Goal: Find specific page/section: Find specific page/section

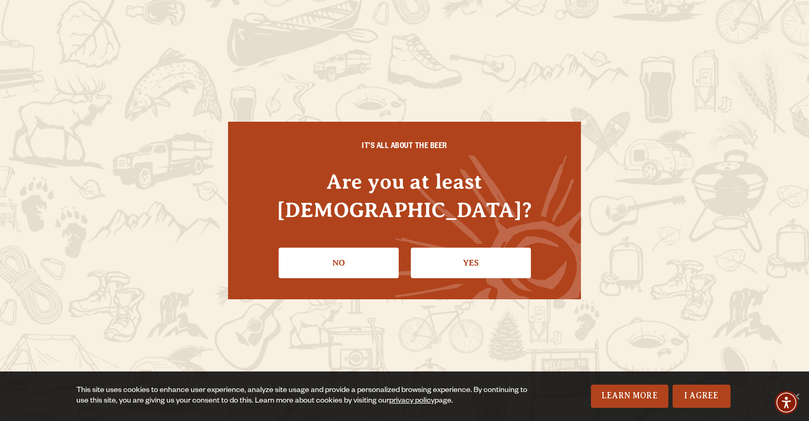
click at [454, 249] on link "Yes" at bounding box center [471, 263] width 120 height 31
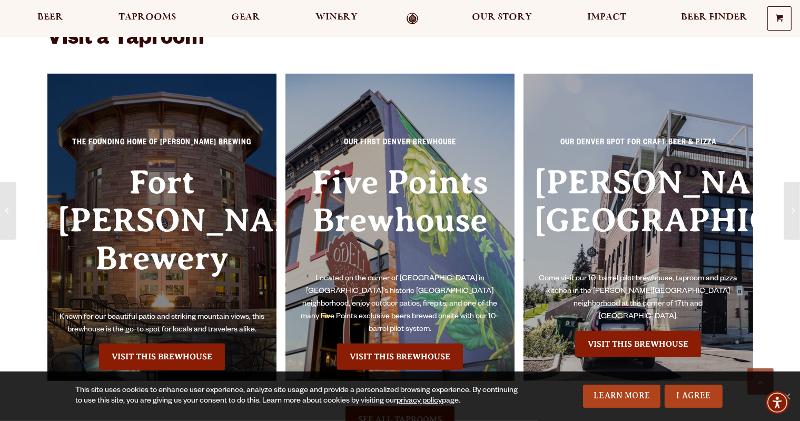
scroll to position [737, 0]
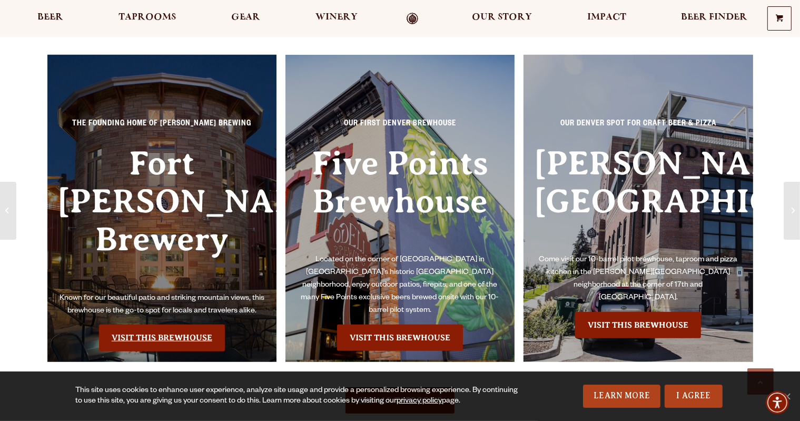
click at [202, 324] on link "Visit this Brewhouse" at bounding box center [162, 337] width 126 height 26
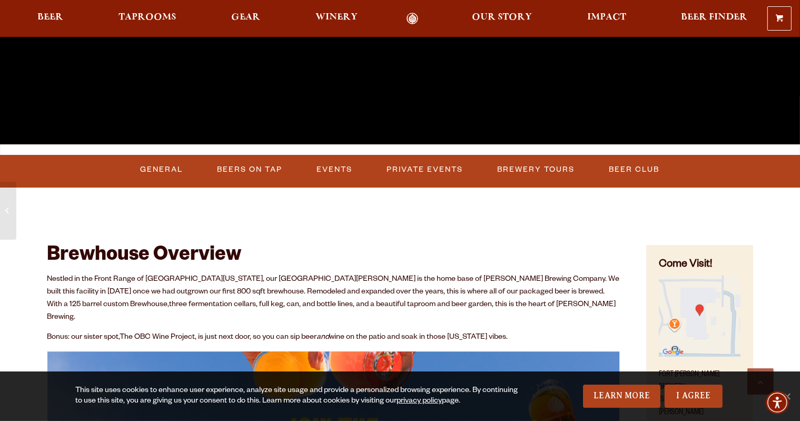
scroll to position [369, 0]
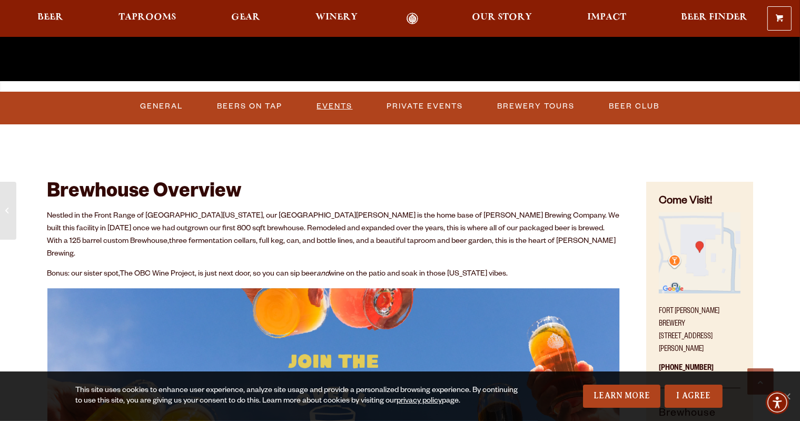
click at [335, 107] on link "Events" at bounding box center [335, 106] width 44 height 24
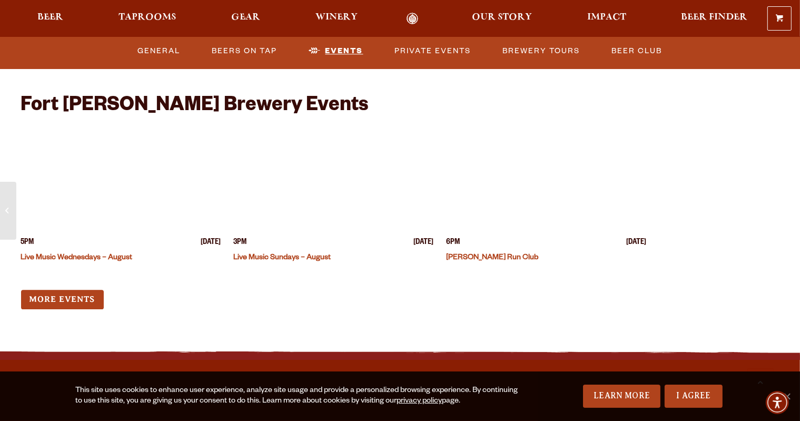
scroll to position [2602, 0]
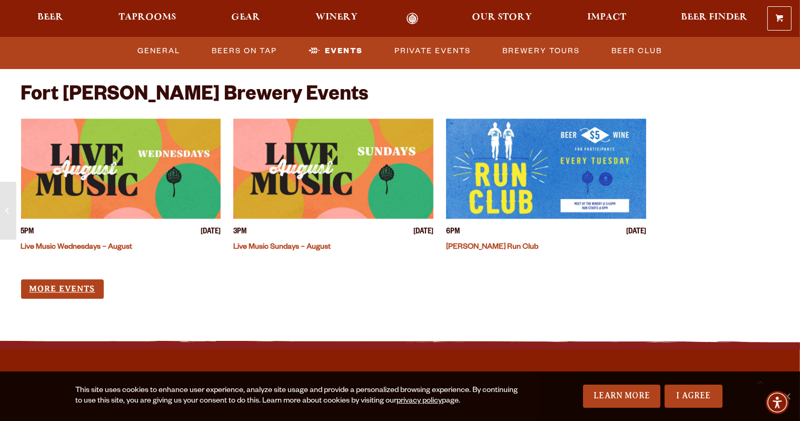
click at [85, 279] on link "More Events" at bounding box center [62, 288] width 83 height 19
